Goal: Information Seeking & Learning: Learn about a topic

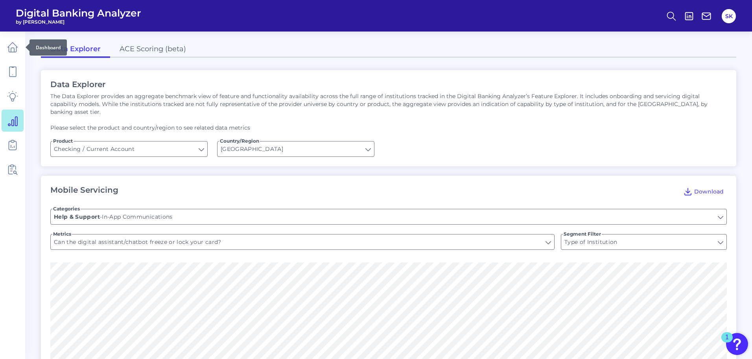
scroll to position [260, 0]
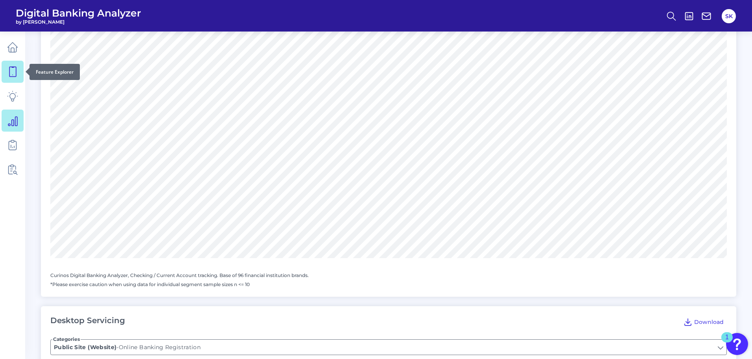
click at [8, 75] on icon at bounding box center [12, 71] width 11 height 11
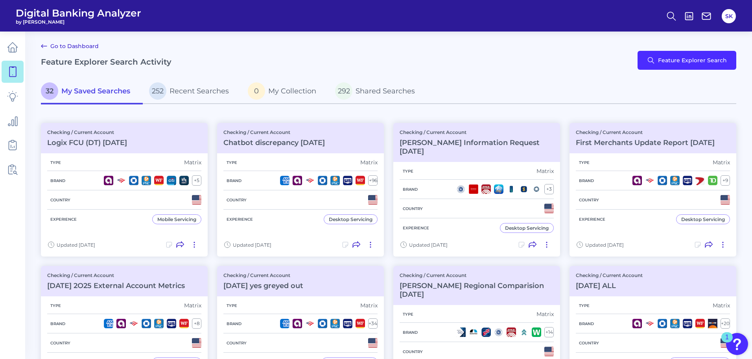
click at [645, 70] on div "Go to Dashboard Feature Explorer Search Activity Feature Explorer Search" at bounding box center [389, 60] width 696 height 38
click at [649, 61] on button "Feature Explorer Search" at bounding box center [687, 60] width 99 height 19
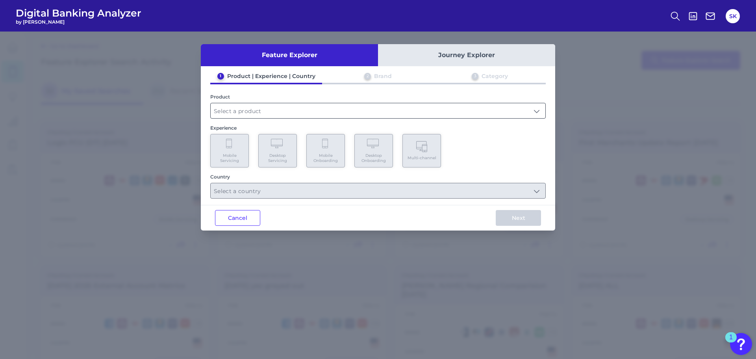
click at [249, 114] on input "text" at bounding box center [378, 110] width 334 height 15
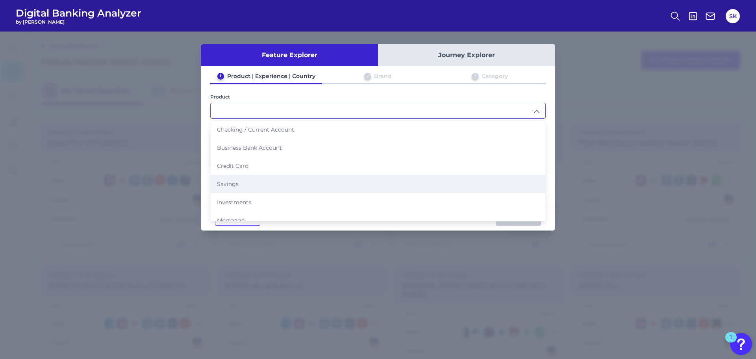
click at [239, 179] on li "Savings" at bounding box center [378, 184] width 334 height 18
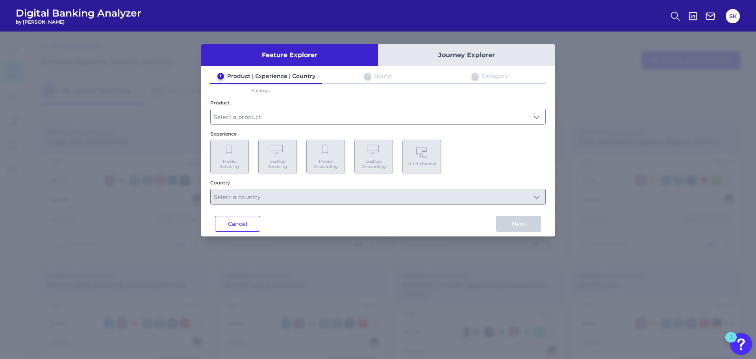
type input "Savings"
click at [222, 155] on Servicing "Mobile Servicing" at bounding box center [229, 156] width 39 height 33
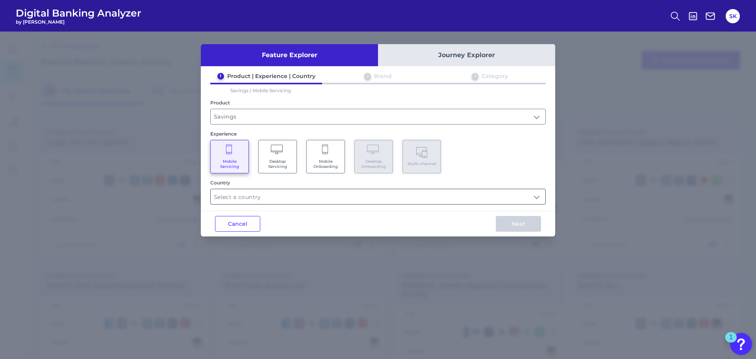
click at [531, 195] on input "text" at bounding box center [378, 196] width 334 height 15
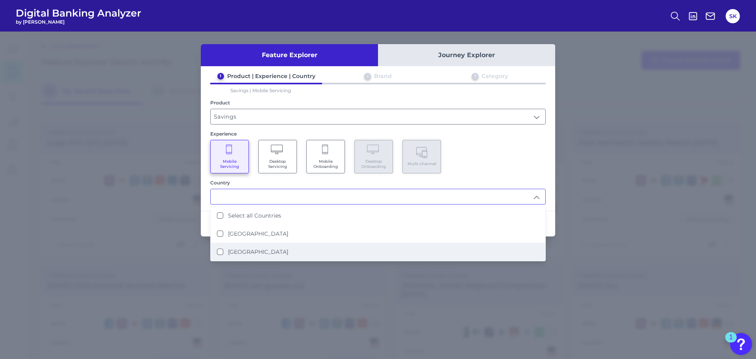
click at [254, 257] on li "[GEOGRAPHIC_DATA]" at bounding box center [378, 251] width 334 height 18
type input "[GEOGRAPHIC_DATA]"
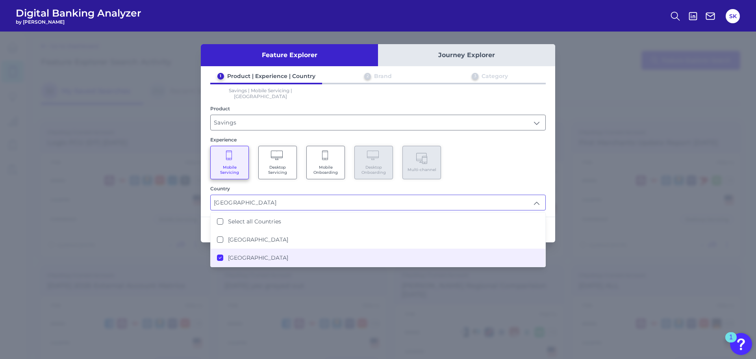
scroll to position [0, 0]
click at [577, 247] on div "Feature Explorer Journey Explorer 1 Product | Experience | Country 2 Brand 3 Ca…" at bounding box center [378, 194] width 756 height 327
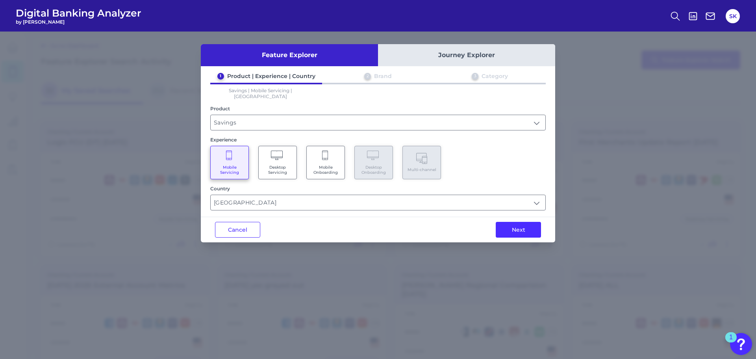
click at [511, 217] on div "Next" at bounding box center [518, 229] width 74 height 25
click at [515, 223] on button "Next" at bounding box center [517, 230] width 45 height 16
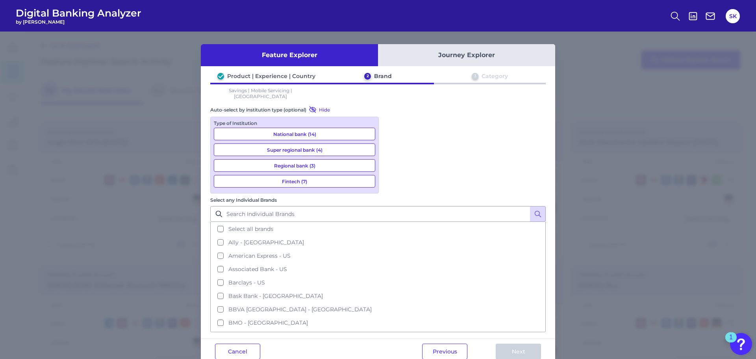
click at [309, 175] on button "Fintech (7)" at bounding box center [294, 181] width 161 height 13
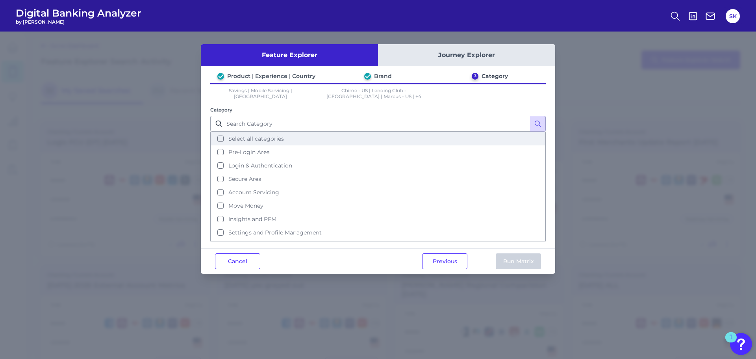
click at [241, 140] on span "Select all categories" at bounding box center [255, 138] width 55 height 7
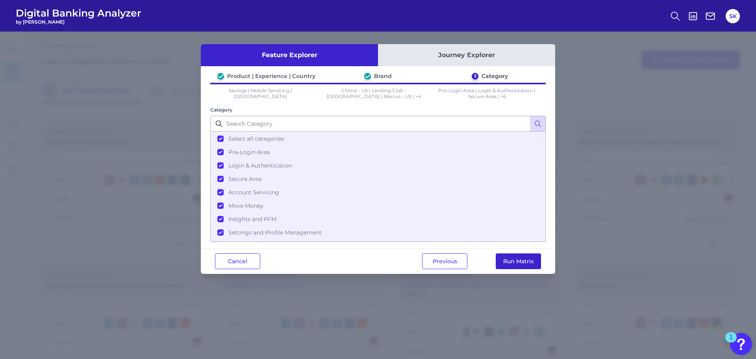
click at [516, 259] on button "Run Matrix" at bounding box center [517, 261] width 45 height 16
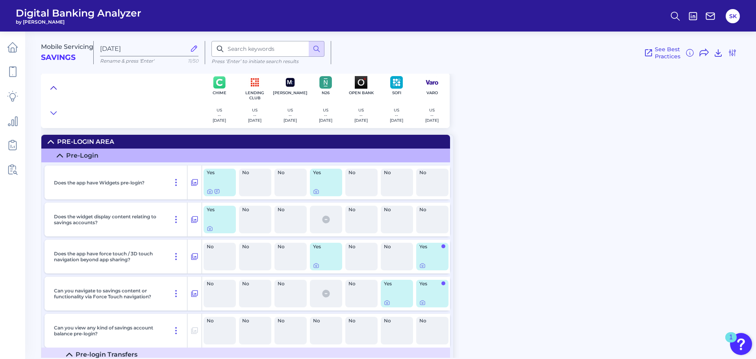
click at [50, 87] on icon at bounding box center [53, 88] width 6 height 8
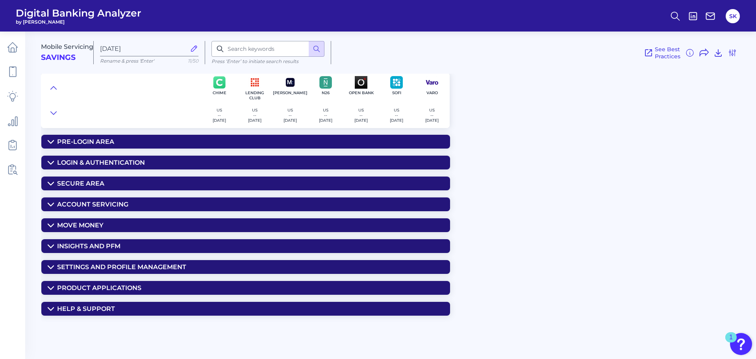
click at [51, 182] on icon at bounding box center [51, 183] width 6 height 6
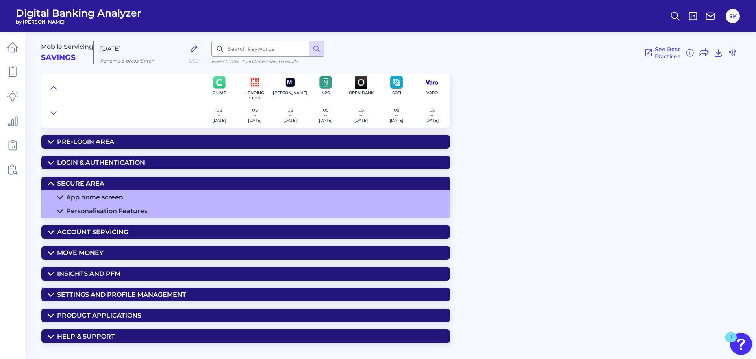
click at [56, 199] on summary "App home screen" at bounding box center [245, 197] width 408 height 14
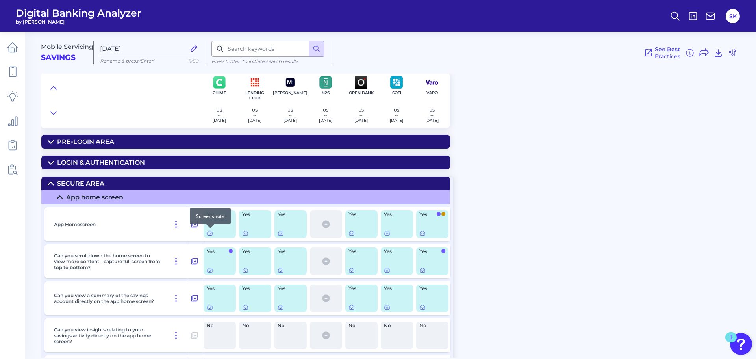
click at [210, 233] on icon at bounding box center [210, 234] width 2 height 2
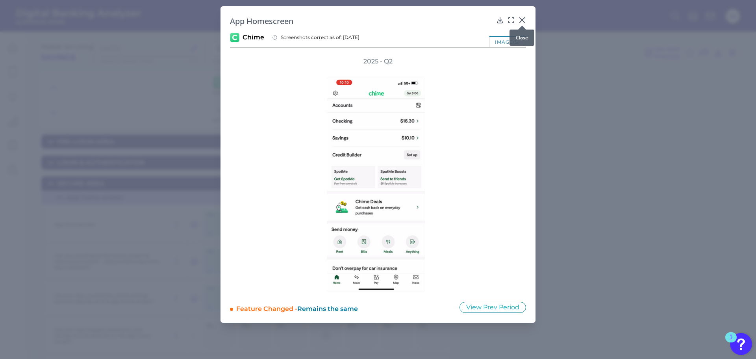
click at [522, 19] on icon at bounding box center [521, 20] width 5 height 5
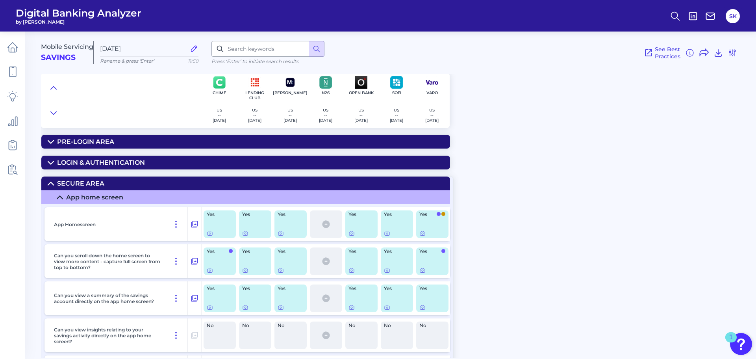
click at [58, 193] on summary "App home screen" at bounding box center [245, 197] width 408 height 14
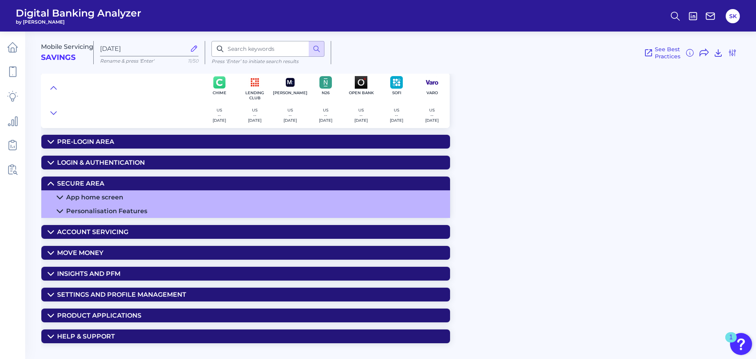
click at [58, 192] on summary "App home screen" at bounding box center [245, 197] width 408 height 14
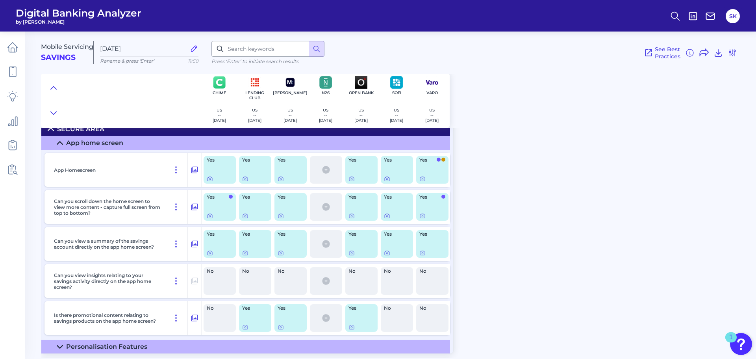
scroll to position [44, 0]
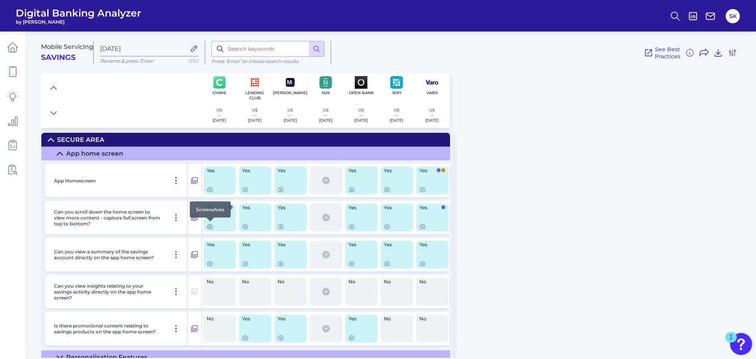
click at [210, 227] on icon at bounding box center [210, 227] width 2 height 2
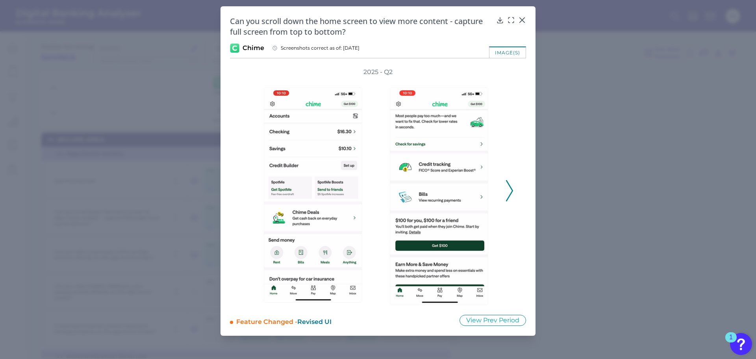
click at [508, 191] on icon at bounding box center [509, 190] width 7 height 21
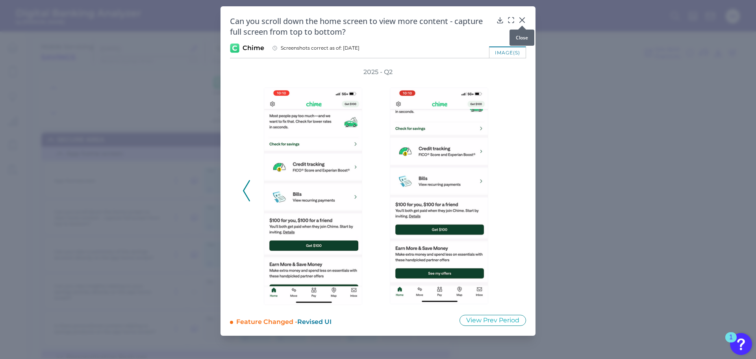
click at [523, 21] on icon at bounding box center [522, 20] width 8 height 8
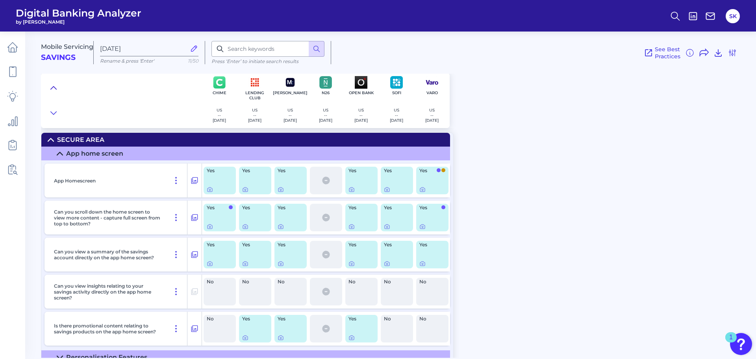
click at [56, 86] on icon at bounding box center [53, 88] width 6 height 8
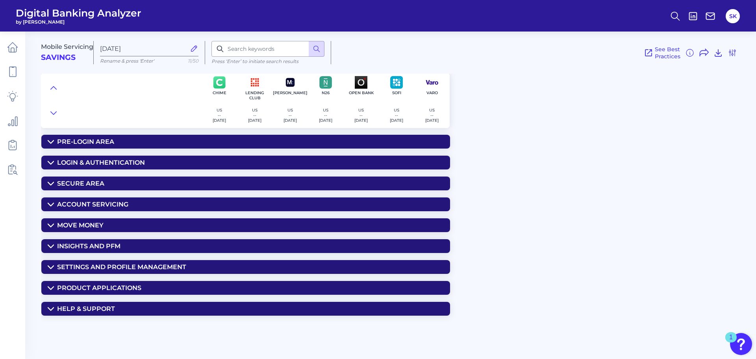
click at [53, 247] on icon at bounding box center [51, 246] width 6 height 6
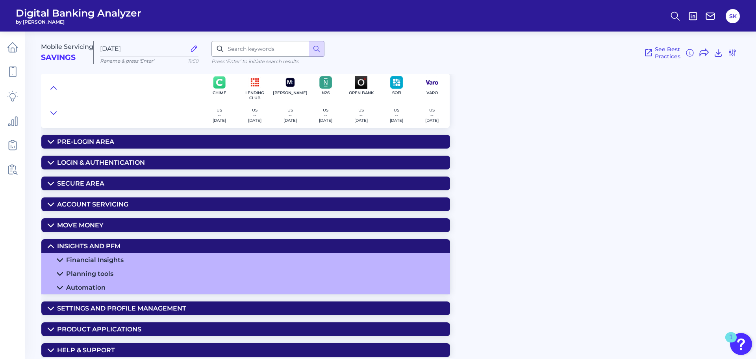
click at [61, 273] on icon at bounding box center [60, 273] width 6 height 6
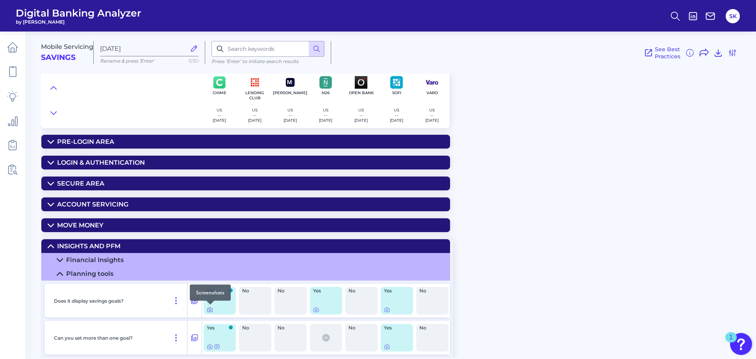
click at [209, 309] on icon at bounding box center [210, 309] width 6 height 6
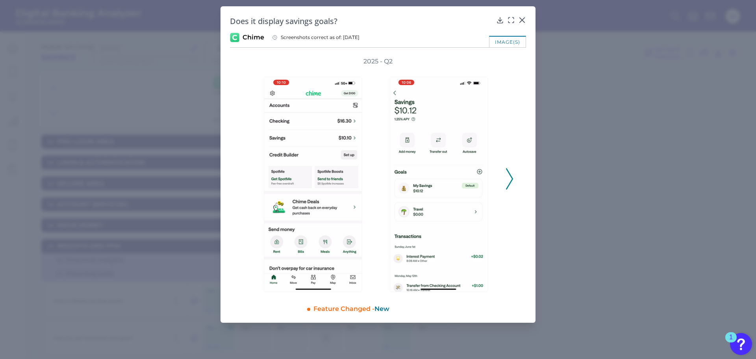
click at [510, 180] on icon at bounding box center [509, 178] width 7 height 21
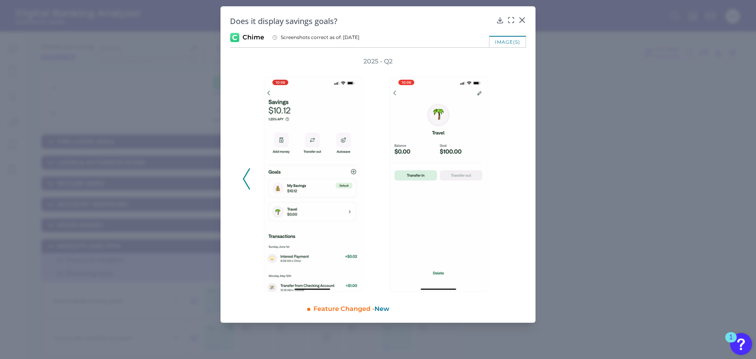
click at [368, 111] on div at bounding box center [315, 179] width 118 height 226
click at [351, 107] on img at bounding box center [313, 184] width 98 height 215
click at [347, 101] on img at bounding box center [313, 184] width 98 height 215
click at [522, 20] on icon at bounding box center [521, 20] width 5 height 5
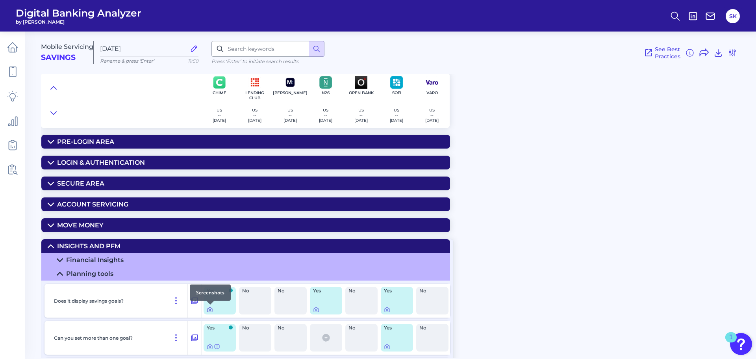
click at [211, 309] on icon at bounding box center [210, 309] width 6 height 6
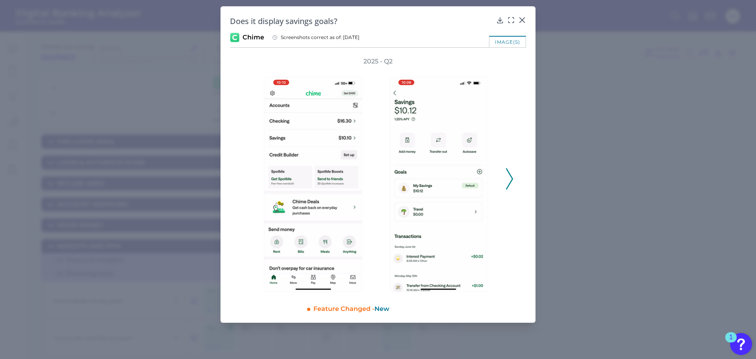
click at [509, 178] on icon at bounding box center [509, 178] width 7 height 21
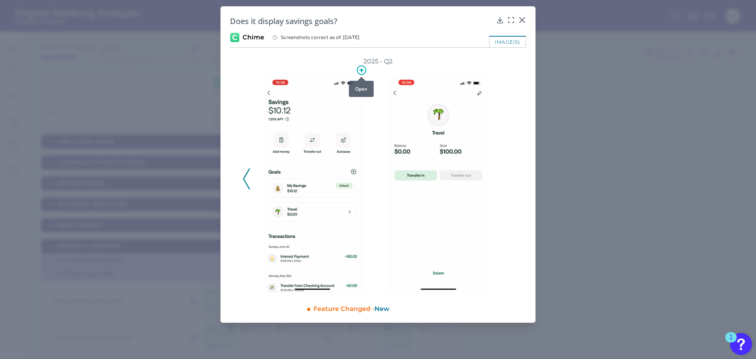
click at [363, 69] on icon at bounding box center [361, 69] width 9 height 9
click at [363, 69] on icon at bounding box center [362, 70] width 6 height 6
click at [509, 18] on icon at bounding box center [511, 20] width 8 height 8
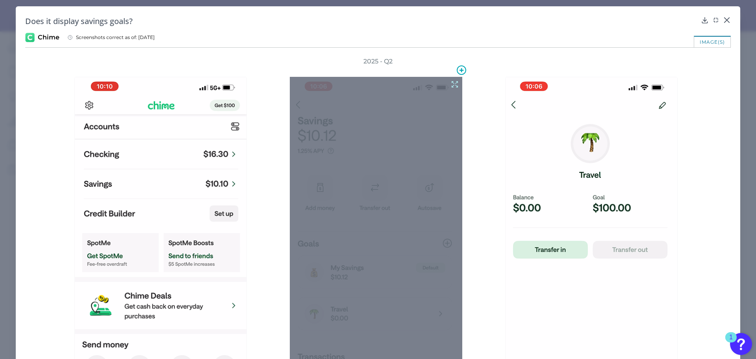
click at [452, 82] on icon at bounding box center [455, 84] width 6 height 6
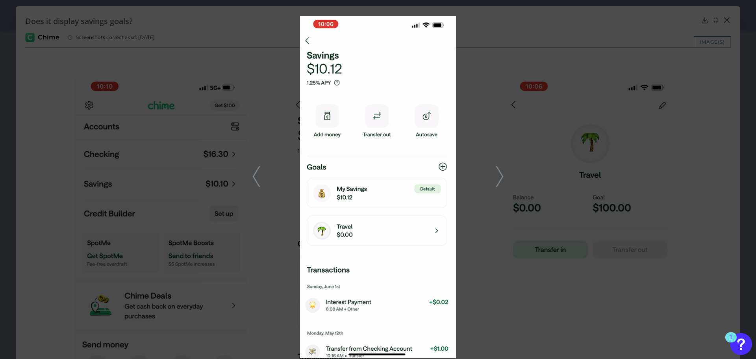
click at [502, 176] on polyline at bounding box center [499, 176] width 6 height 20
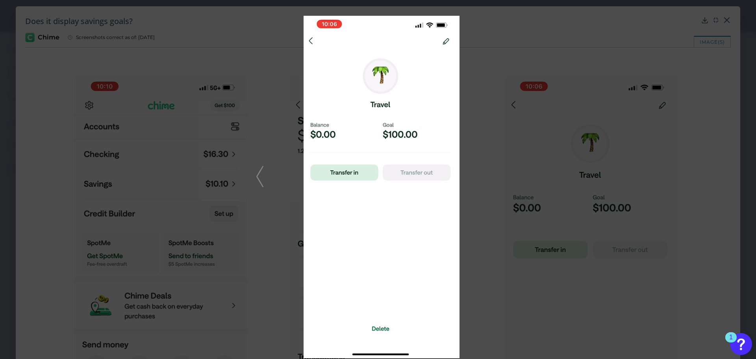
click at [255, 179] on div at bounding box center [378, 179] width 756 height 359
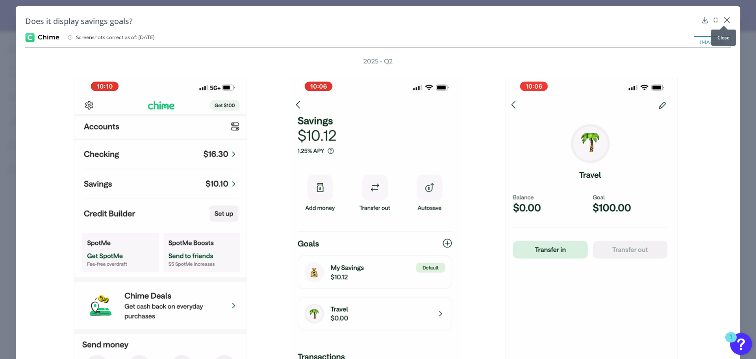
click at [724, 20] on icon at bounding box center [727, 20] width 8 height 8
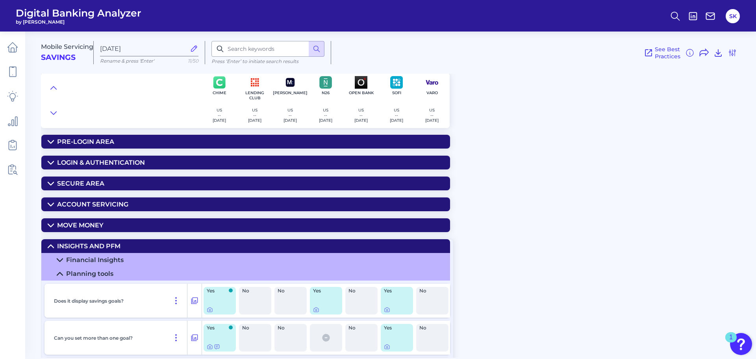
drag, startPoint x: 752, startPoint y: 83, endPoint x: 755, endPoint y: 132, distance: 48.5
click at [752, 132] on div "Mobile Servicing Savings [DATE] Rename & press 'Enter' 11/50 Press ‘Enter’ to i…" at bounding box center [398, 192] width 715 height 332
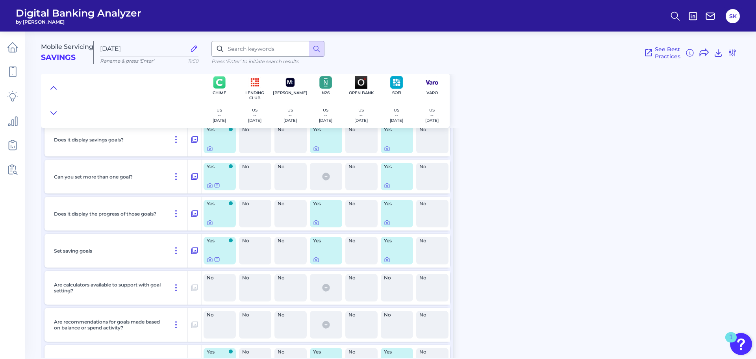
scroll to position [156, 0]
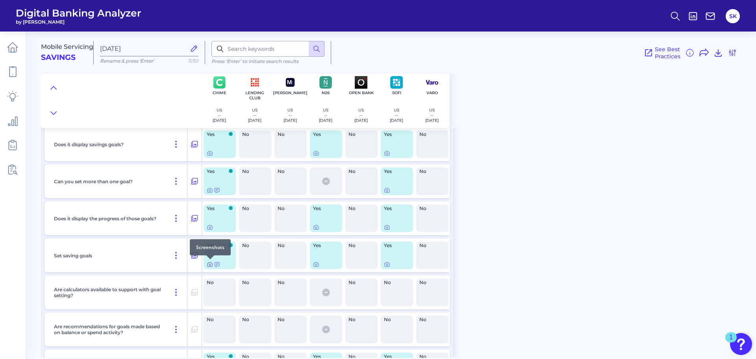
click at [208, 265] on icon at bounding box center [210, 264] width 6 height 6
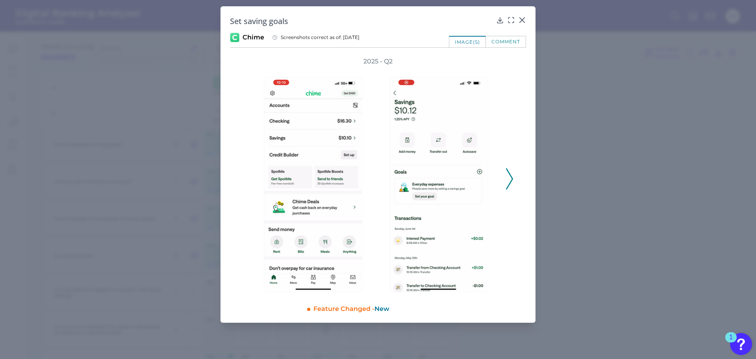
click at [511, 180] on polyline at bounding box center [509, 178] width 6 height 20
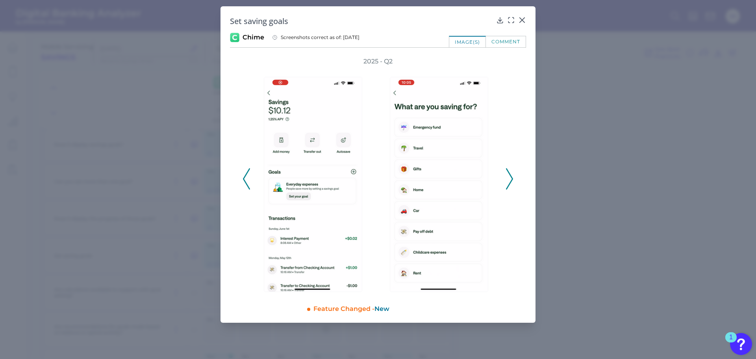
click at [511, 180] on polyline at bounding box center [509, 178] width 6 height 20
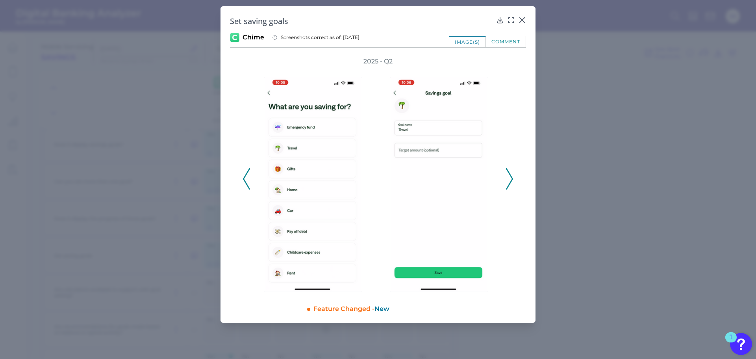
click at [511, 180] on polyline at bounding box center [509, 178] width 6 height 20
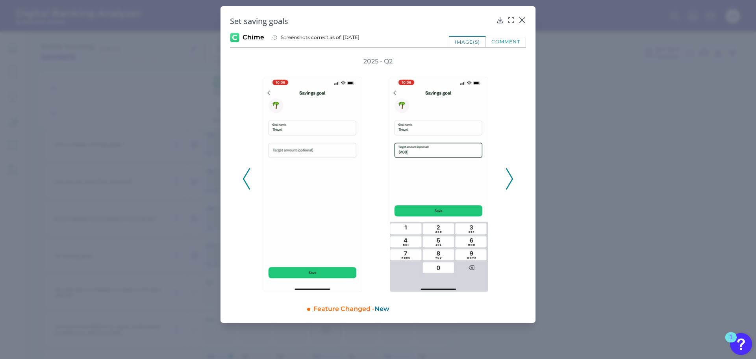
click at [511, 180] on polyline at bounding box center [509, 178] width 6 height 20
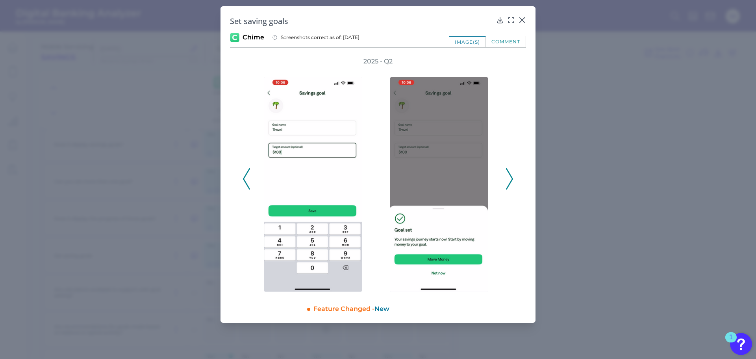
click at [511, 180] on polyline at bounding box center [509, 178] width 6 height 20
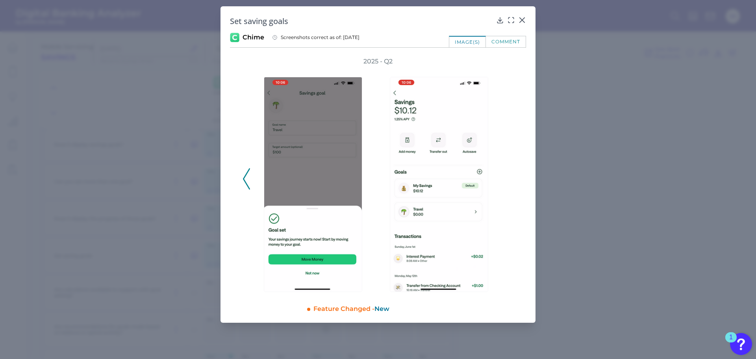
click at [511, 180] on div "2025 - Q2" at bounding box center [377, 174] width 271 height 235
click at [242, 180] on button at bounding box center [246, 178] width 8 height 21
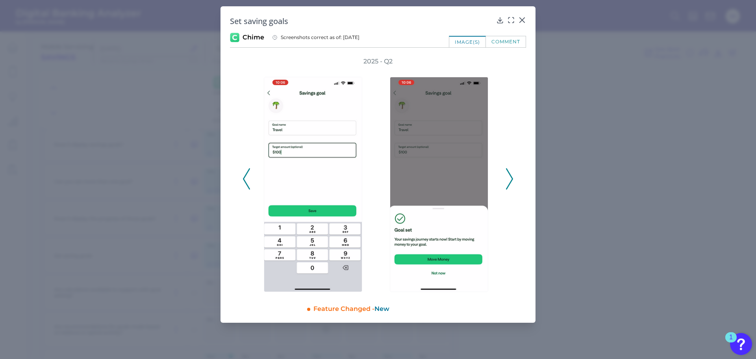
click at [242, 180] on button at bounding box center [246, 178] width 8 height 21
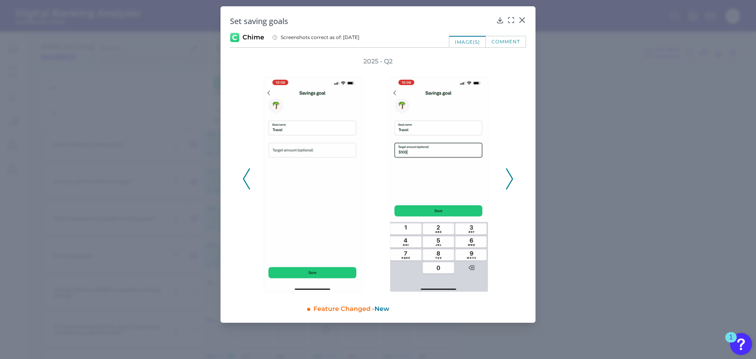
click at [242, 180] on button at bounding box center [246, 178] width 8 height 21
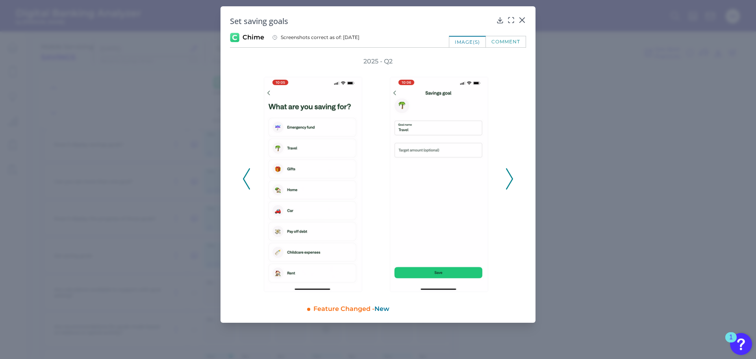
click at [242, 180] on button at bounding box center [246, 178] width 8 height 21
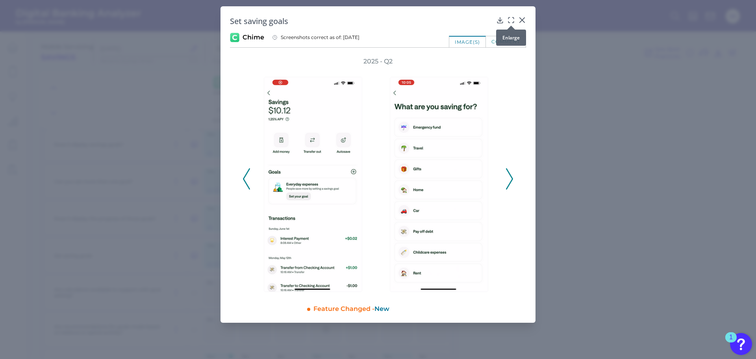
click at [511, 18] on icon at bounding box center [511, 20] width 8 height 8
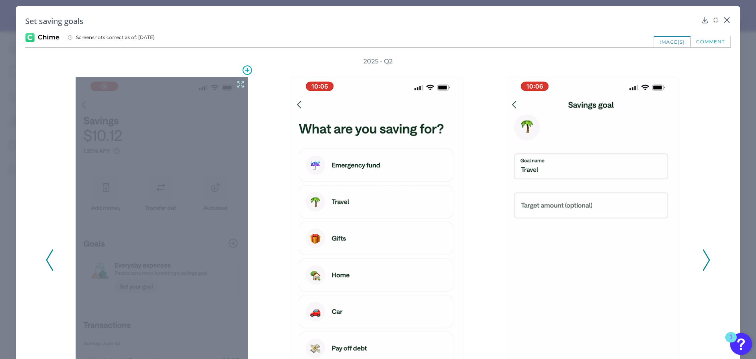
click at [238, 83] on icon at bounding box center [241, 84] width 6 height 6
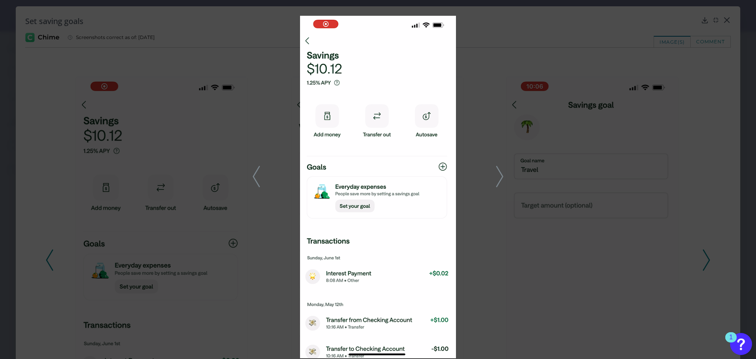
click at [676, 106] on div at bounding box center [378, 179] width 756 height 359
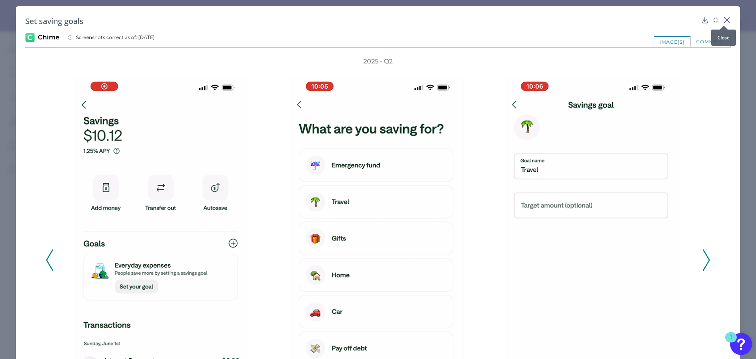
click at [723, 16] on icon at bounding box center [727, 20] width 8 height 8
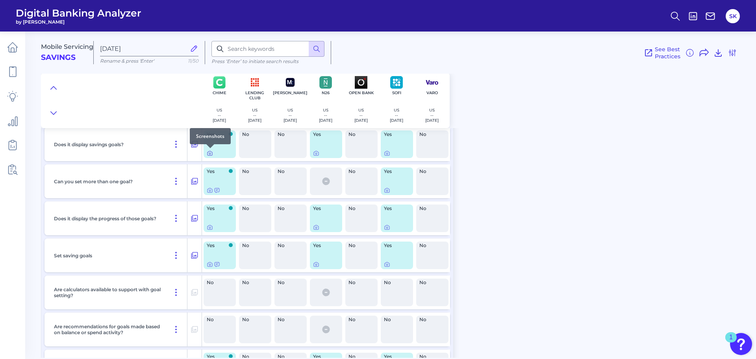
click at [209, 155] on icon at bounding box center [210, 153] width 6 height 6
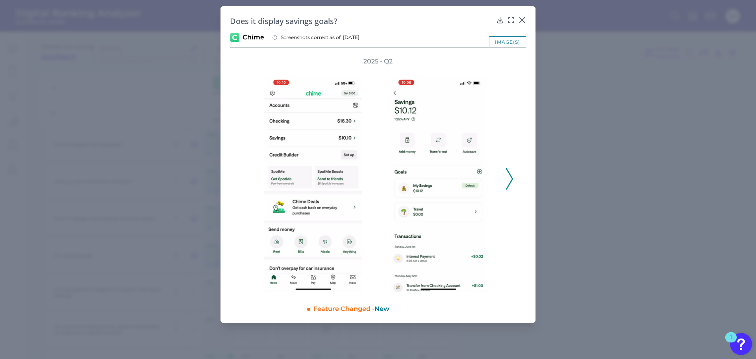
click at [526, 18] on div "Does it display savings goals? Chime Screenshots correct as of: [DATE] image(s)…" at bounding box center [377, 164] width 315 height 316
click at [525, 20] on icon at bounding box center [522, 20] width 8 height 8
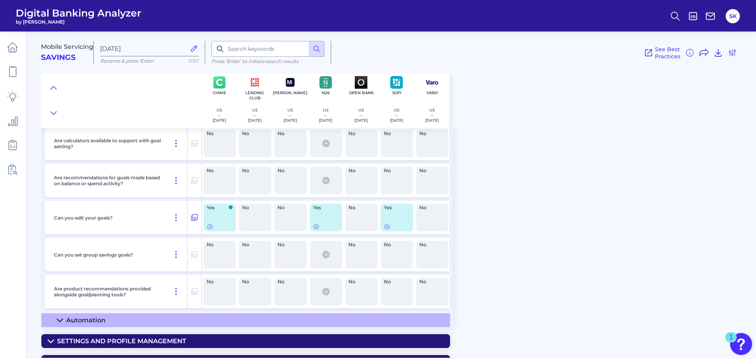
scroll to position [337, 0]
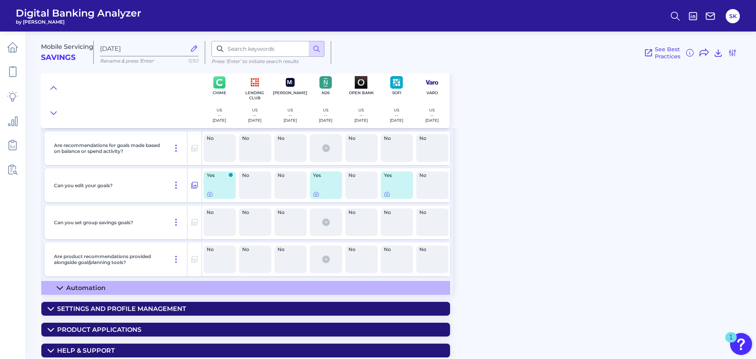
click at [122, 286] on summary "Automation" at bounding box center [245, 288] width 408 height 14
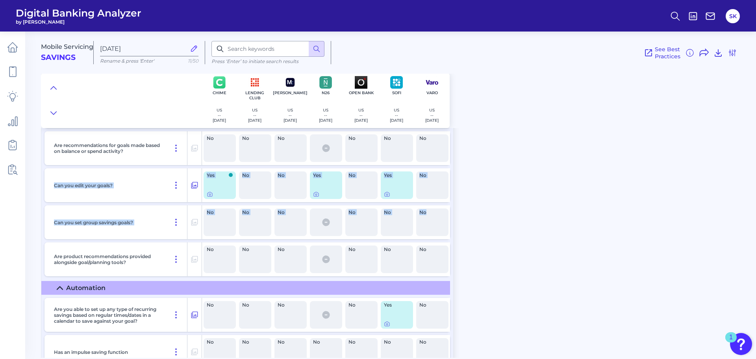
drag, startPoint x: 752, startPoint y: 163, endPoint x: 755, endPoint y: 205, distance: 42.3
click at [752, 205] on div "Mobile Servicing Savings [DATE] Rename & press 'Enter' 11/50 Press ‘Enter’ to i…" at bounding box center [398, 192] width 715 height 332
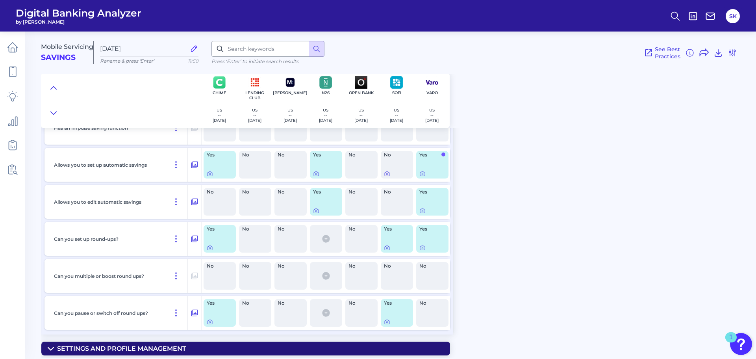
scroll to position [570, 0]
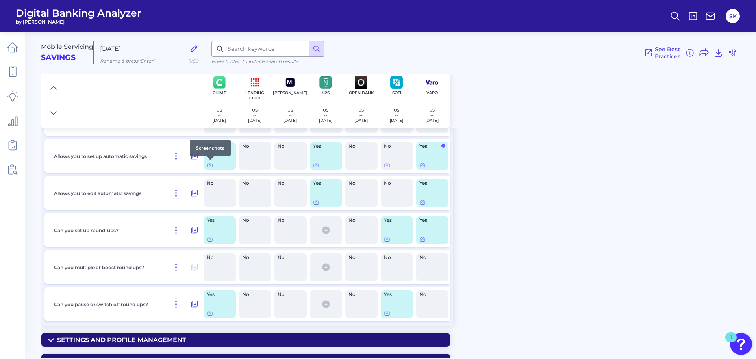
click at [209, 161] on div at bounding box center [210, 160] width 8 height 8
click at [209, 164] on icon at bounding box center [210, 165] width 2 height 2
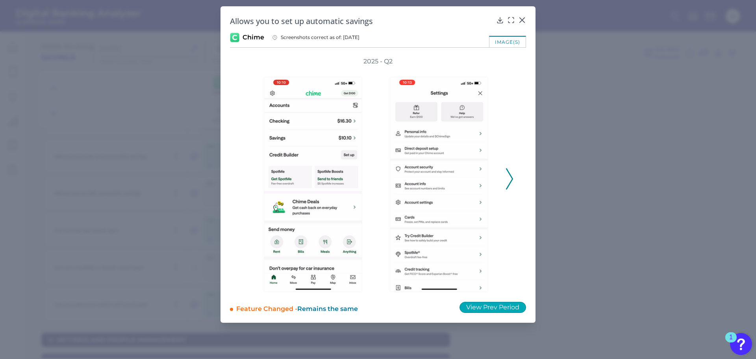
click at [480, 305] on button "View Prev Period" at bounding box center [492, 306] width 67 height 11
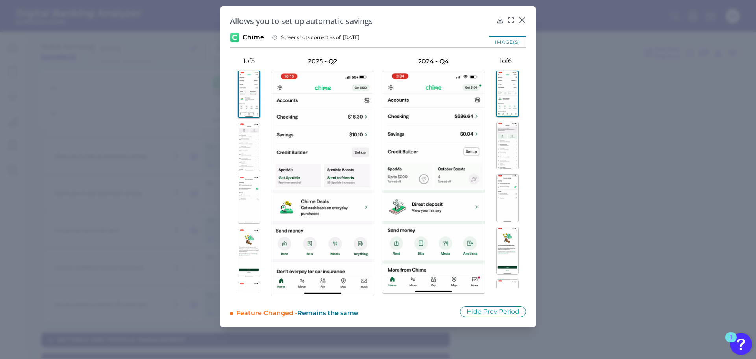
click at [508, 134] on img at bounding box center [507, 146] width 22 height 48
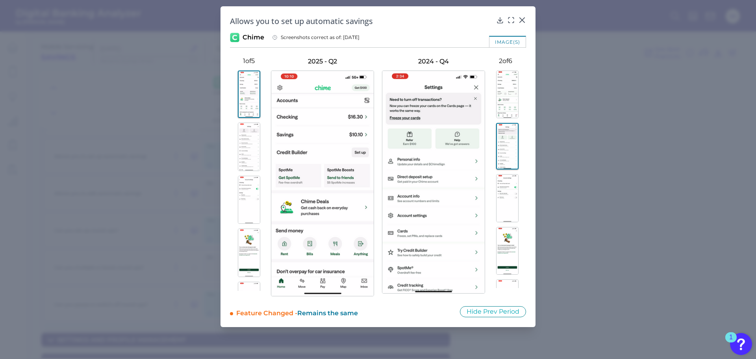
click at [502, 197] on img at bounding box center [507, 198] width 22 height 48
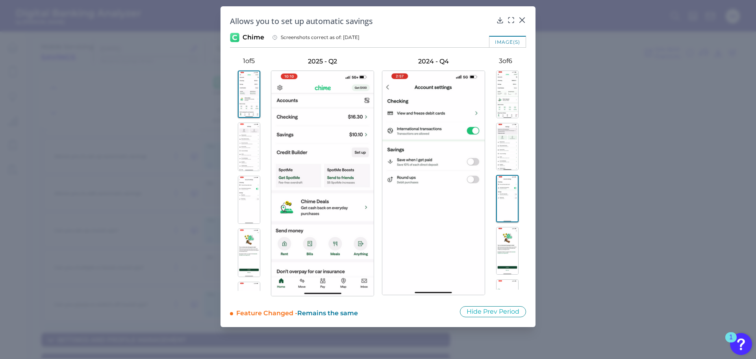
click at [497, 240] on img at bounding box center [507, 251] width 22 height 48
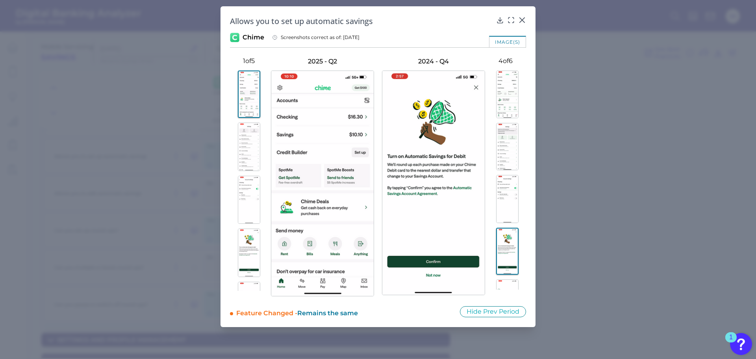
scroll to position [85, 0]
click at [516, 222] on img at bounding box center [507, 218] width 22 height 48
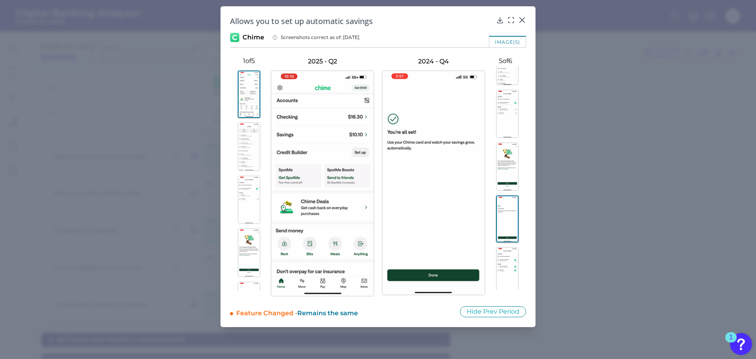
click at [503, 274] on img at bounding box center [507, 271] width 22 height 48
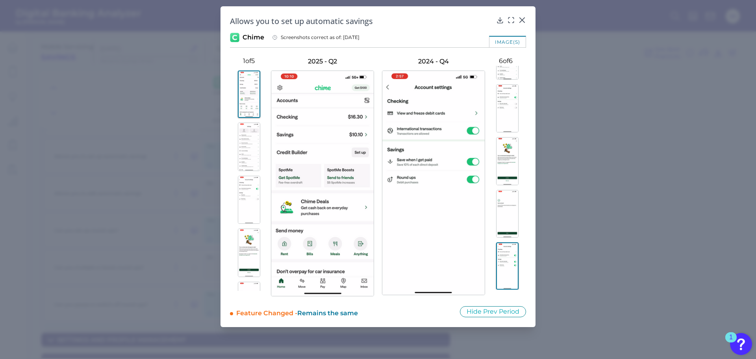
scroll to position [90, 0]
click at [508, 219] on img at bounding box center [507, 214] width 22 height 48
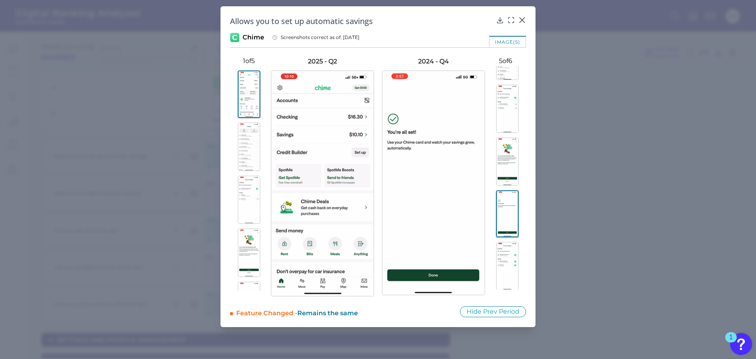
click at [508, 166] on img at bounding box center [507, 161] width 22 height 48
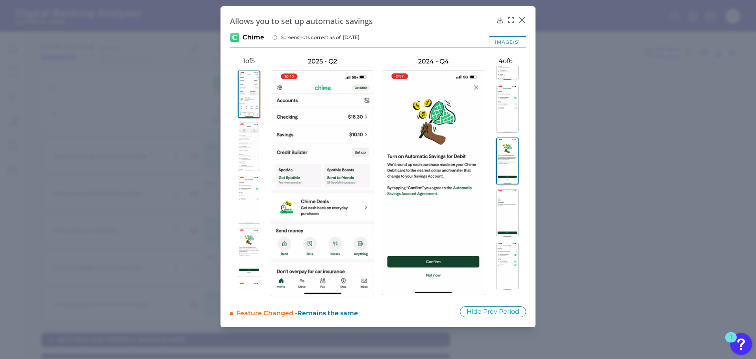
click at [509, 108] on img at bounding box center [507, 109] width 22 height 48
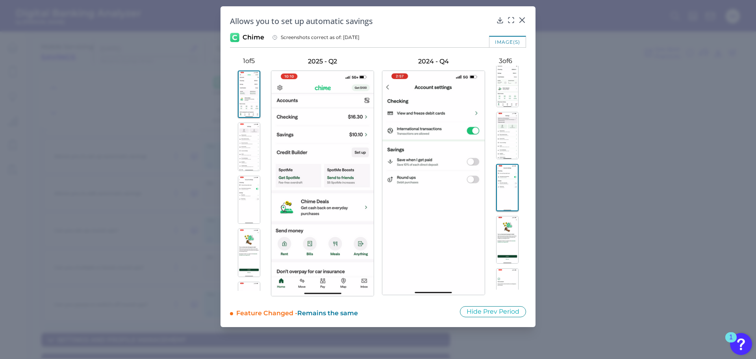
scroll to position [0, 0]
click at [508, 146] on img at bounding box center [507, 147] width 22 height 48
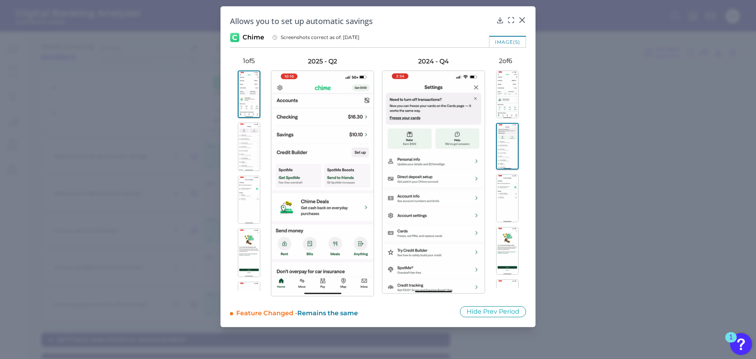
click at [505, 91] on img at bounding box center [507, 94] width 22 height 48
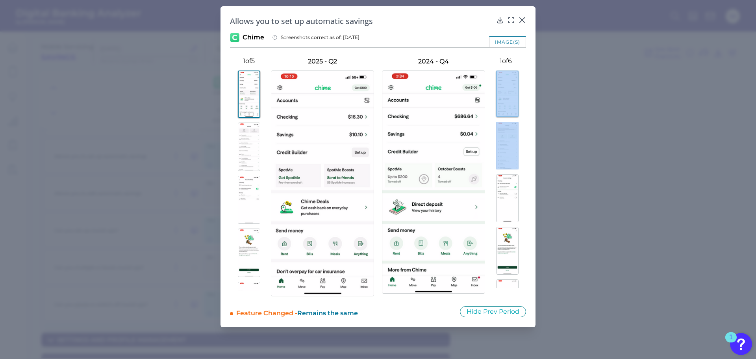
drag, startPoint x: 526, startPoint y: 122, endPoint x: 525, endPoint y: 97, distance: 24.4
click at [525, 97] on div "Allows you to set up automatic savings Chime Screenshots correct as of: [DATE] …" at bounding box center [377, 166] width 315 height 320
click at [523, 20] on icon at bounding box center [522, 20] width 8 height 8
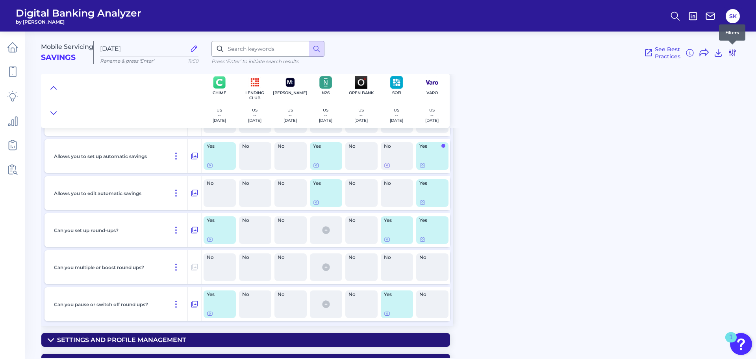
click at [731, 50] on icon at bounding box center [731, 52] width 9 height 9
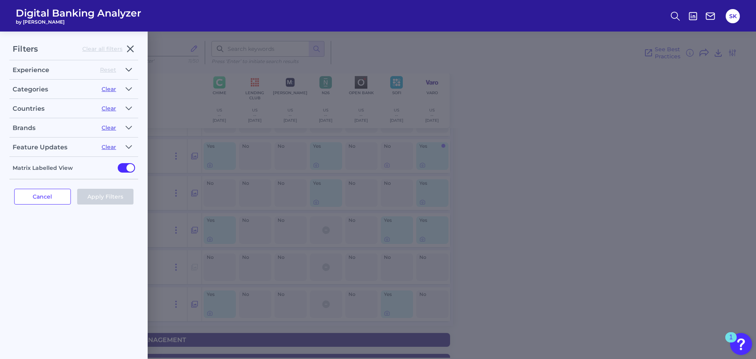
click at [126, 72] on icon "button" at bounding box center [129, 69] width 6 height 9
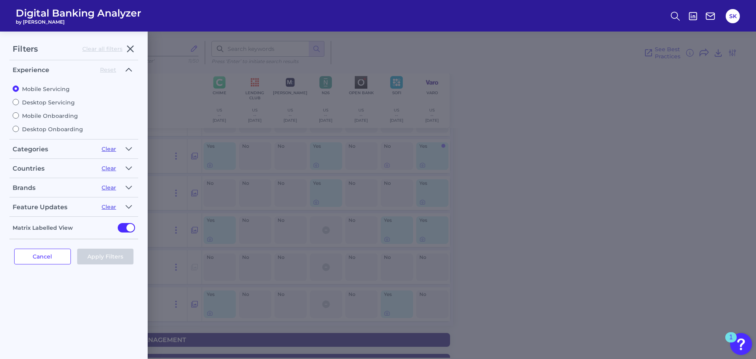
click at [126, 72] on icon "button" at bounding box center [129, 69] width 6 height 9
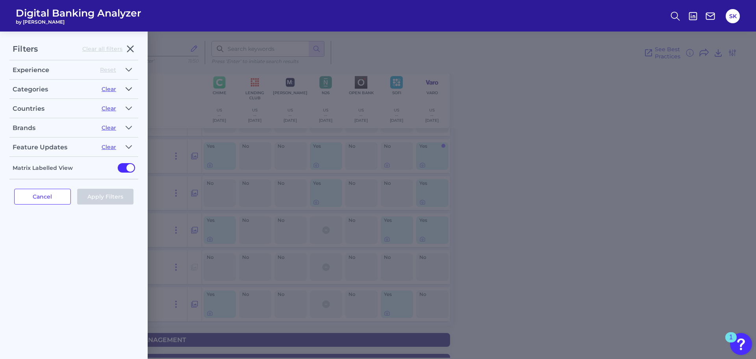
click at [128, 87] on icon "button" at bounding box center [129, 88] width 6 height 9
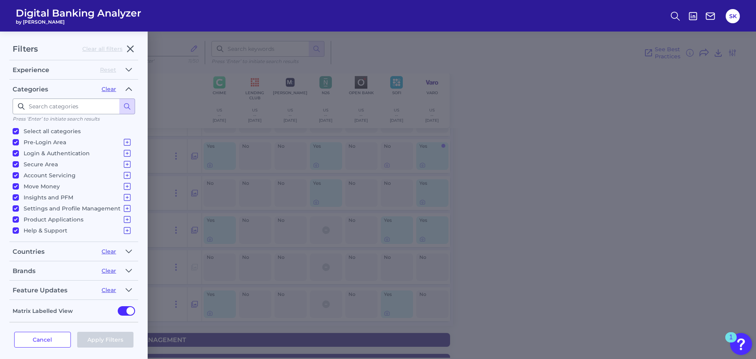
click at [128, 87] on icon "button" at bounding box center [129, 88] width 6 height 9
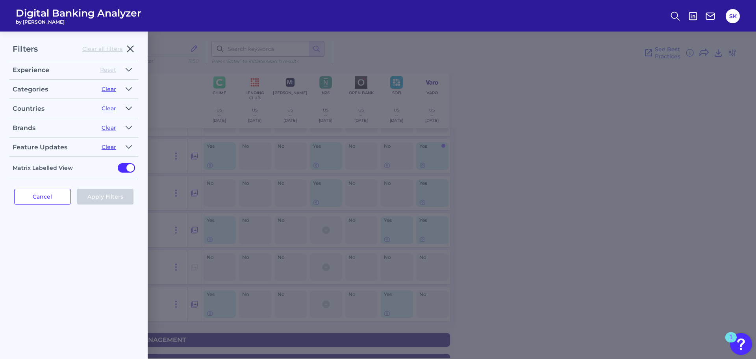
click at [129, 105] on icon "button" at bounding box center [129, 107] width 6 height 9
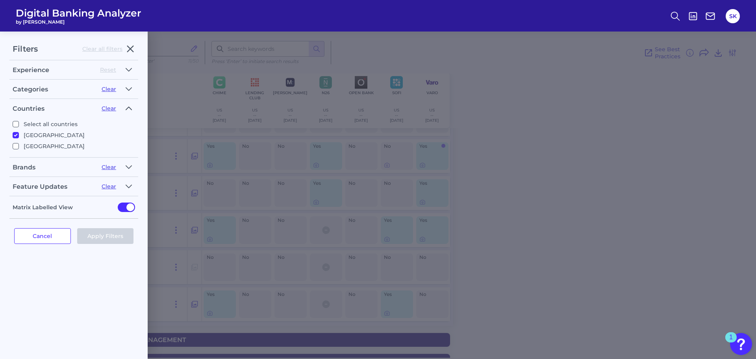
click at [129, 105] on icon "button" at bounding box center [129, 107] width 6 height 9
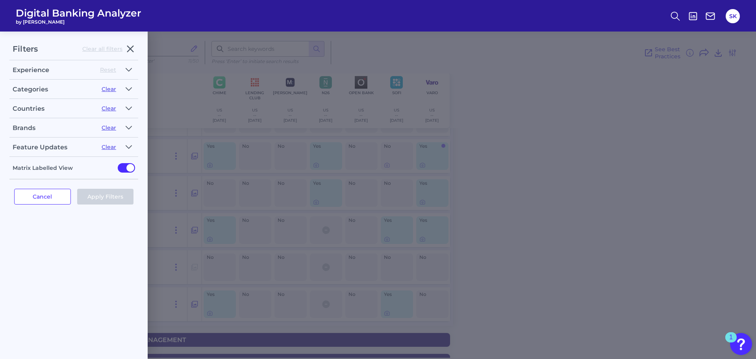
click at [600, 44] on div "Filters Clear all filters Experience Reset Mobile Servicing Desktop Servicing M…" at bounding box center [378, 194] width 756 height 327
click at [135, 47] on icon "button" at bounding box center [130, 48] width 9 height 9
